Goal: Check status: Check status

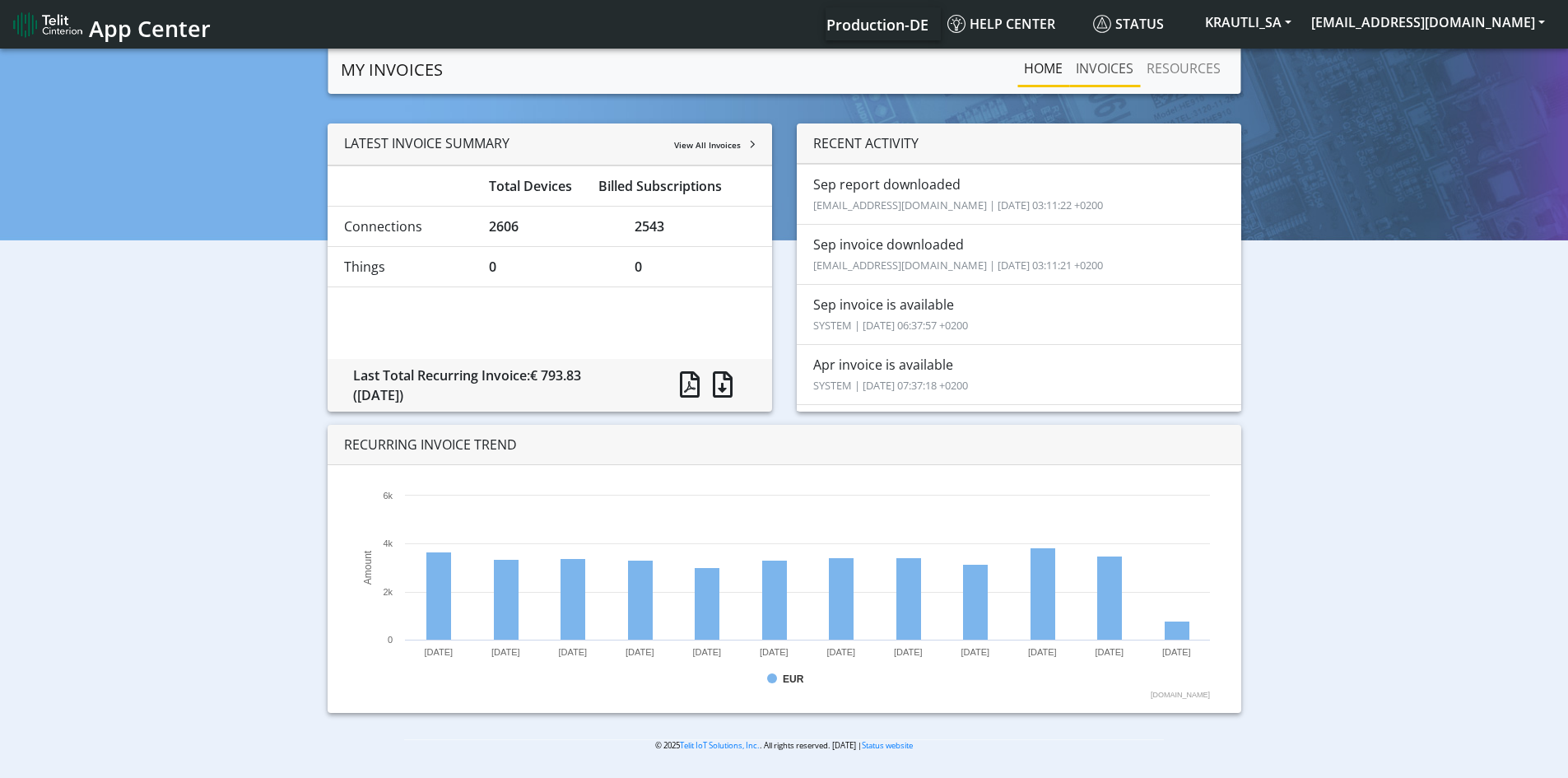
click at [1092, 62] on link "INVOICES" at bounding box center [1104, 68] width 71 height 33
